Goal: Information Seeking & Learning: Learn about a topic

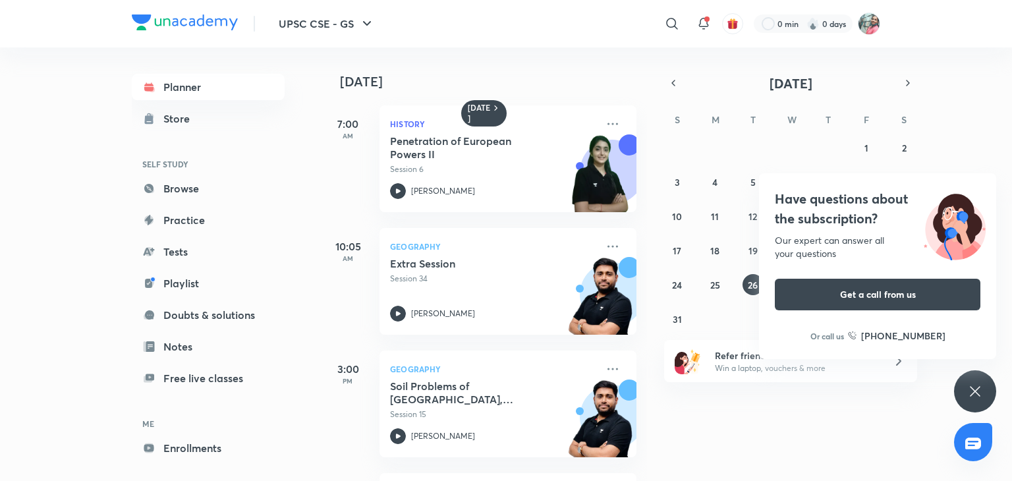
click at [978, 396] on icon at bounding box center [976, 392] width 16 height 16
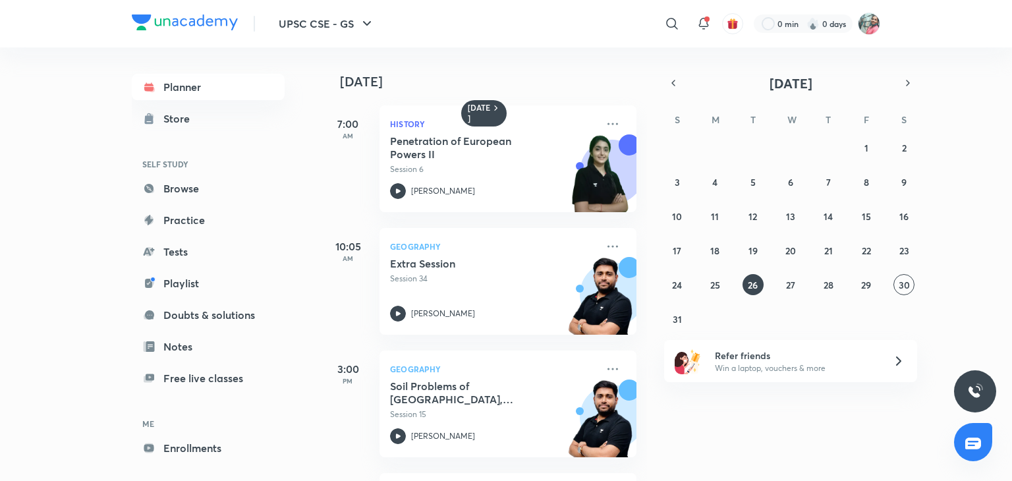
click at [903, 434] on div "[DATE] 7:00 AM History Penetration of European Powers II Session 6 [PERSON_NAME…" at bounding box center [666, 264] width 688 height 434
click at [867, 432] on div "[DATE] 7:00 AM History Penetration of European Powers II Session 6 [PERSON_NAME…" at bounding box center [666, 264] width 688 height 434
drag, startPoint x: 760, startPoint y: 388, endPoint x: 850, endPoint y: 404, distance: 91.0
click at [850, 404] on div "[DATE] 7:00 AM History Penetration of European Powers II Session 6 [PERSON_NAME…" at bounding box center [666, 264] width 688 height 434
drag, startPoint x: 850, startPoint y: 404, endPoint x: 843, endPoint y: 419, distance: 15.9
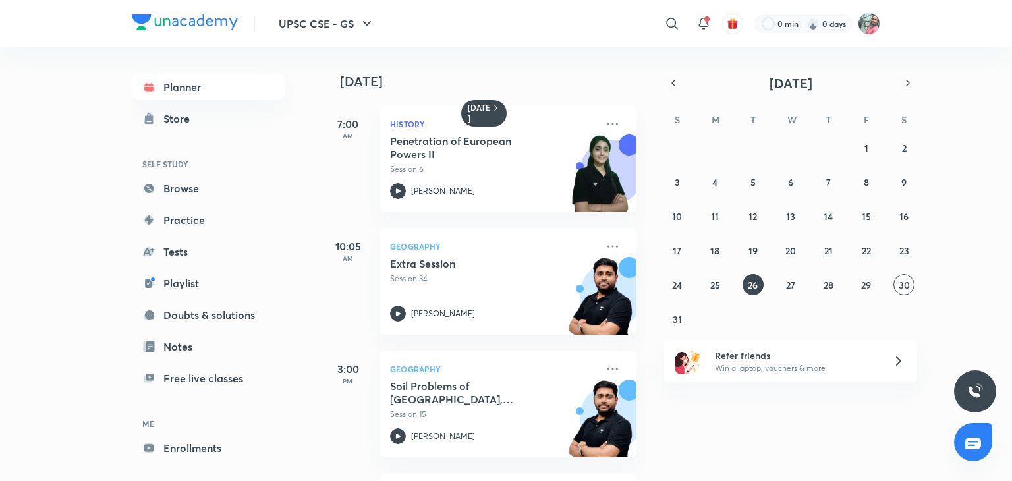
click at [843, 419] on div "[DATE] 7:00 AM History Penetration of European Powers II Session 6 [PERSON_NAME…" at bounding box center [666, 264] width 688 height 434
click at [706, 27] on icon at bounding box center [704, 24] width 16 height 16
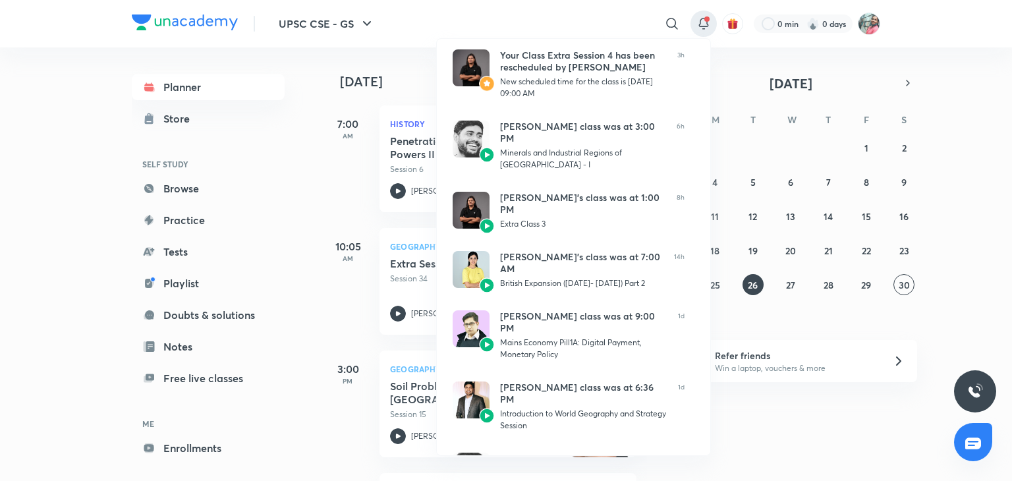
click at [788, 395] on div at bounding box center [506, 240] width 1012 height 481
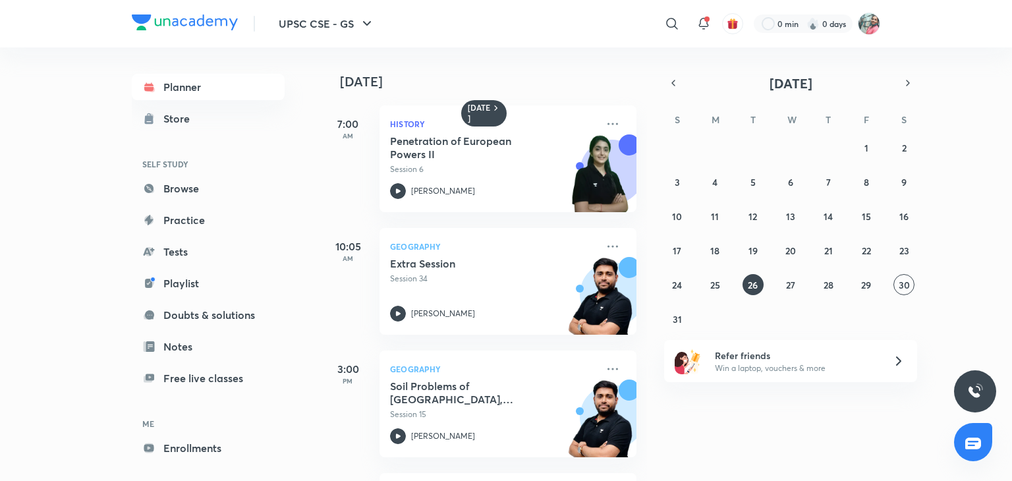
drag, startPoint x: 935, startPoint y: 76, endPoint x: 964, endPoint y: 312, distance: 237.7
click at [964, 312] on div "[DATE] 7:00 AM History Penetration of European Powers II Session 6 [PERSON_NAME…" at bounding box center [666, 264] width 688 height 434
click at [734, 20] on img "button" at bounding box center [733, 24] width 12 height 12
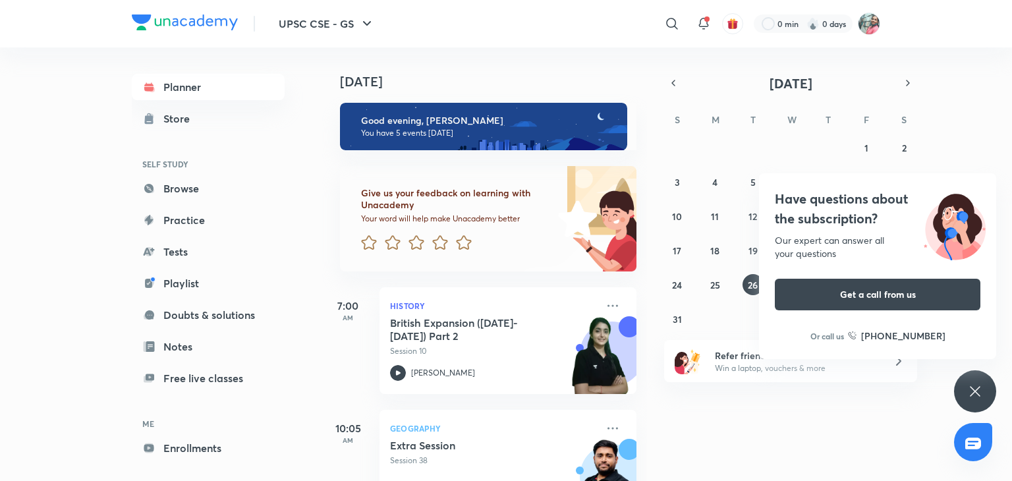
click at [978, 395] on icon at bounding box center [976, 392] width 16 height 16
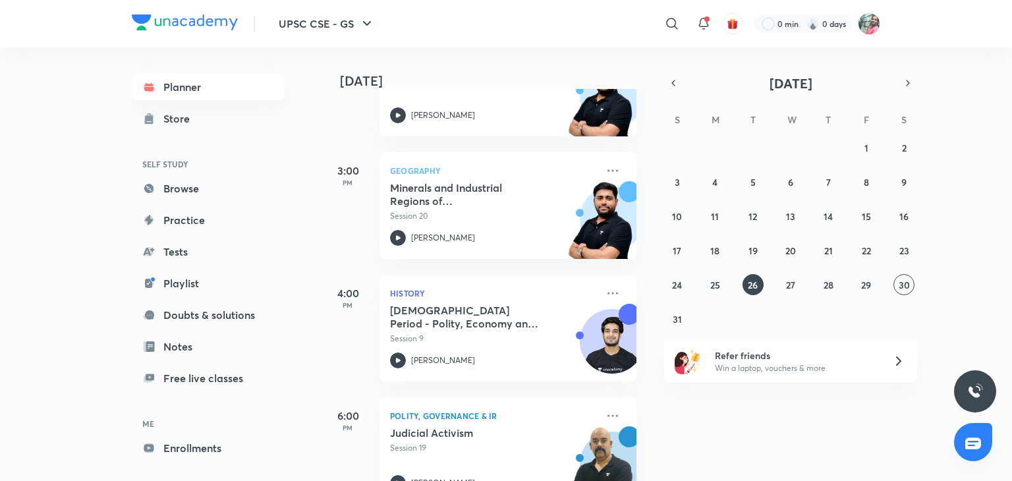
scroll to position [415, 0]
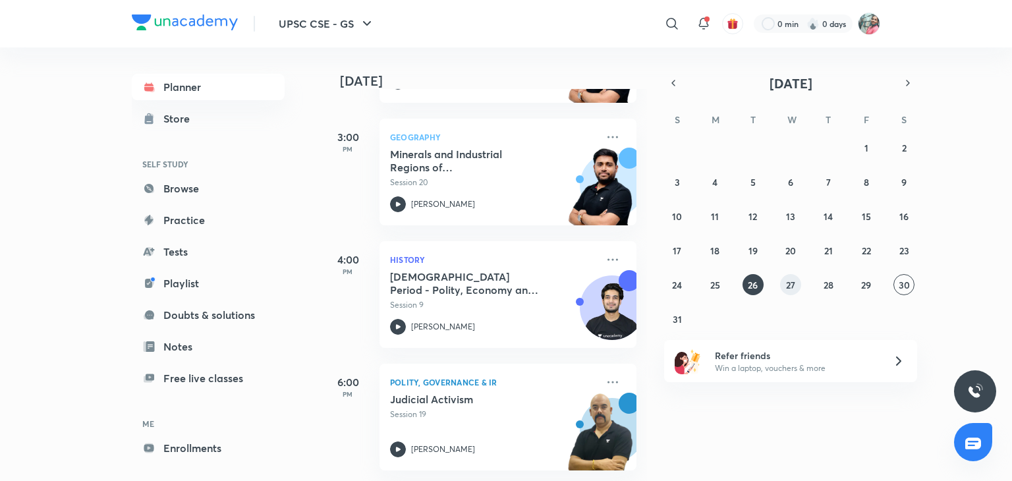
click at [794, 283] on abbr "27" at bounding box center [790, 285] width 9 height 13
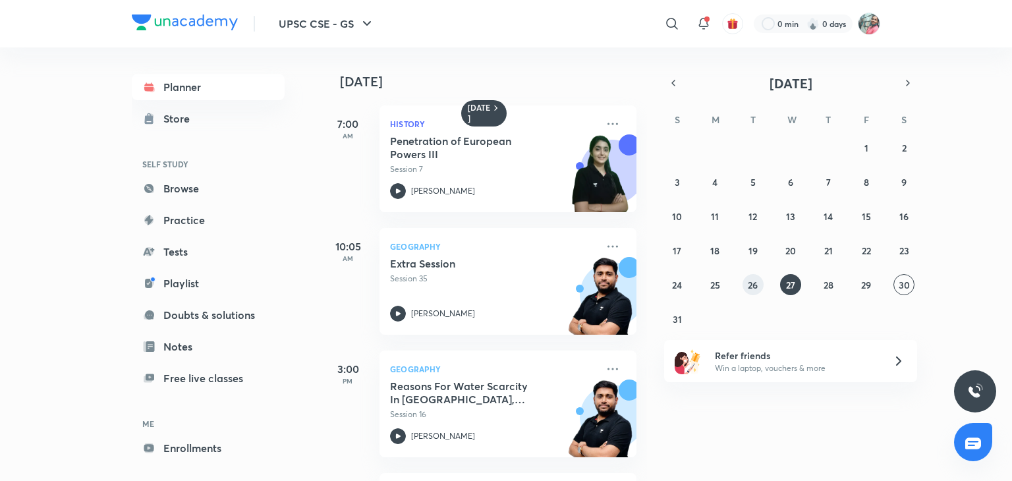
click at [759, 288] on button "26" at bounding box center [753, 284] width 21 height 21
click at [705, 287] on button "25" at bounding box center [715, 284] width 21 height 21
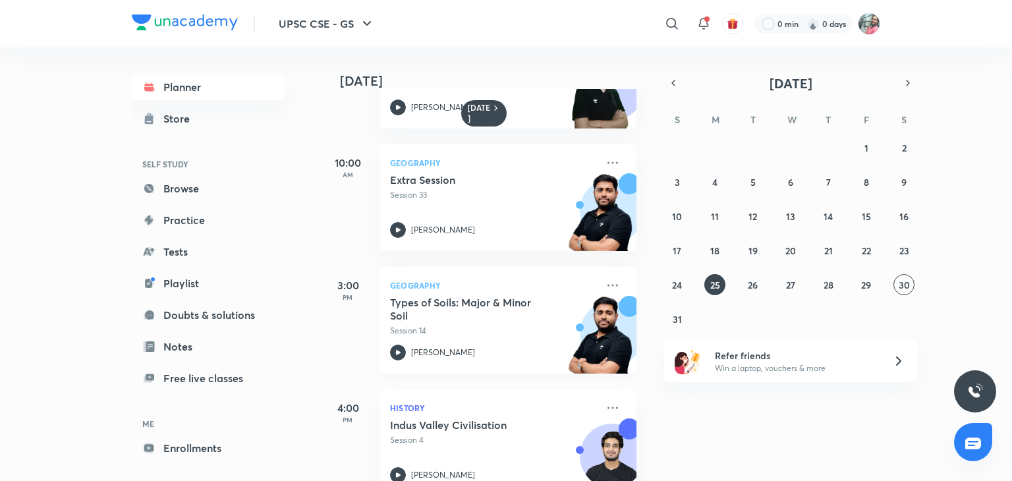
scroll to position [83, 0]
click at [761, 281] on button "26" at bounding box center [753, 284] width 21 height 21
